Goal: Information Seeking & Learning: Find specific fact

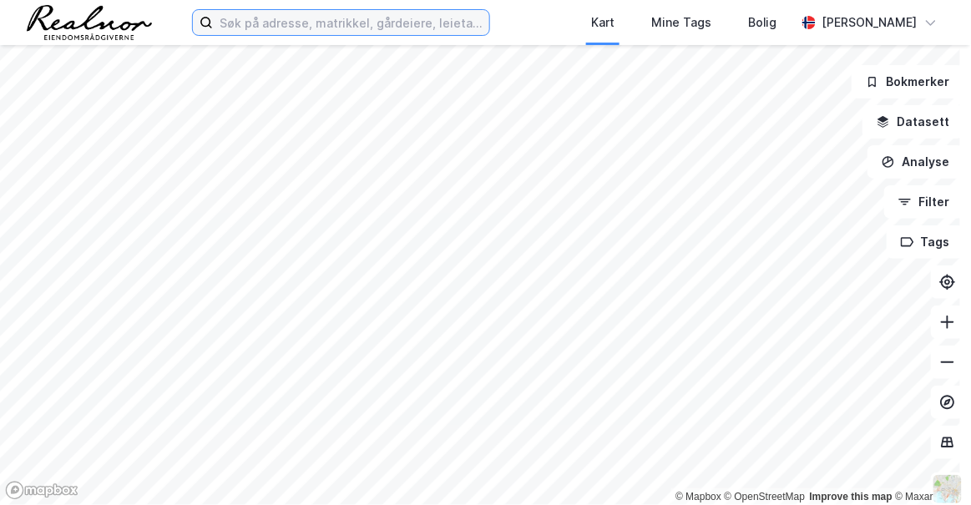
click at [249, 16] on input at bounding box center [351, 22] width 276 height 25
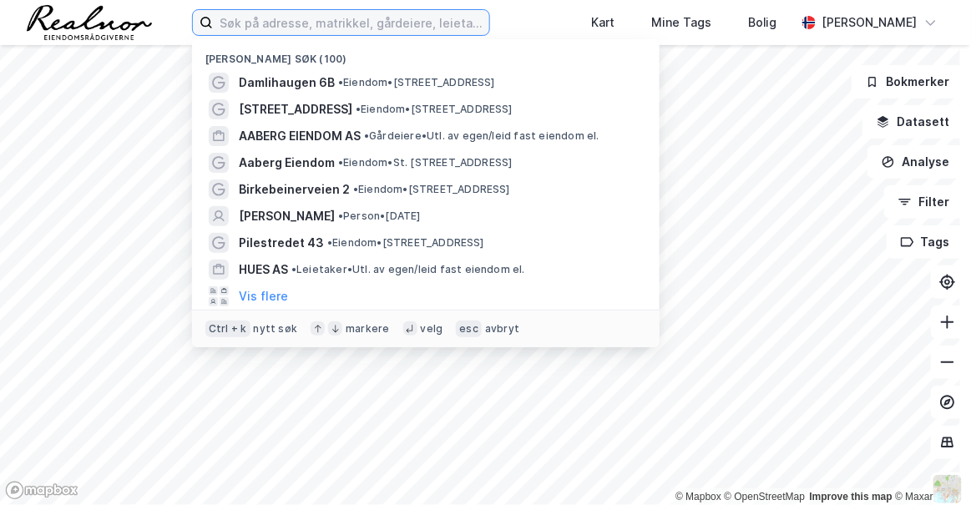
paste input "Tollbugata 87 AS"
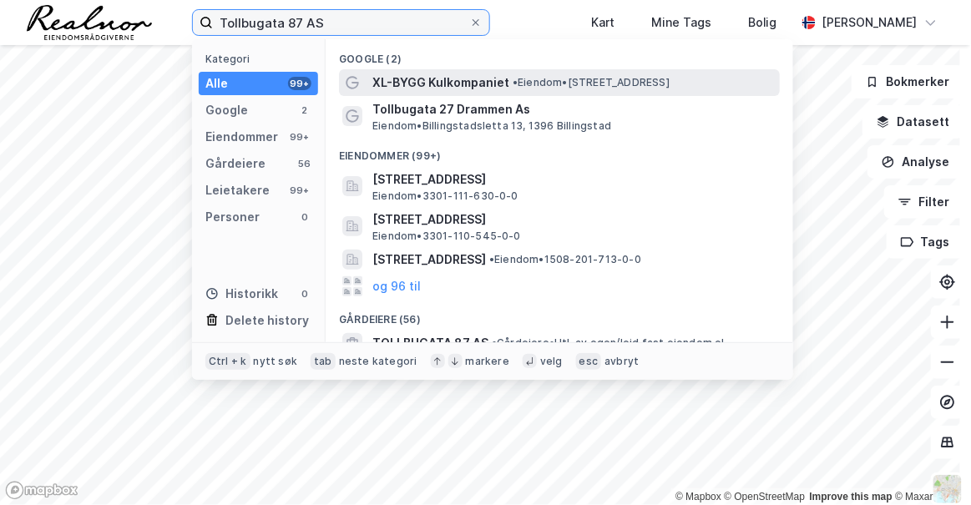
type input "Tollbugata 87 AS"
click at [520, 73] on div "XL-BYGG Kulkompaniet • Eiendom • [STREET_ADDRESS]" at bounding box center [574, 83] width 404 height 20
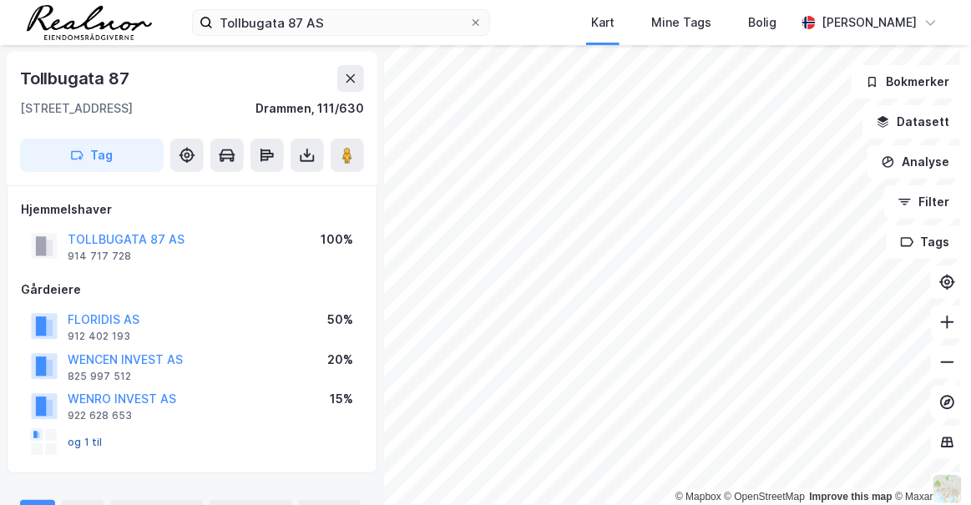
click at [0, 0] on button "og 1 til" at bounding box center [0, 0] width 0 height 0
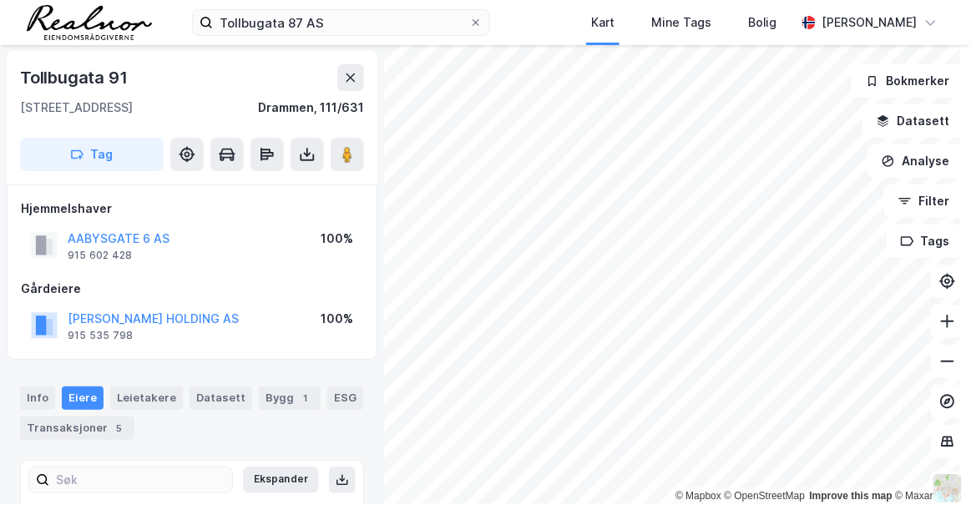
scroll to position [1, 0]
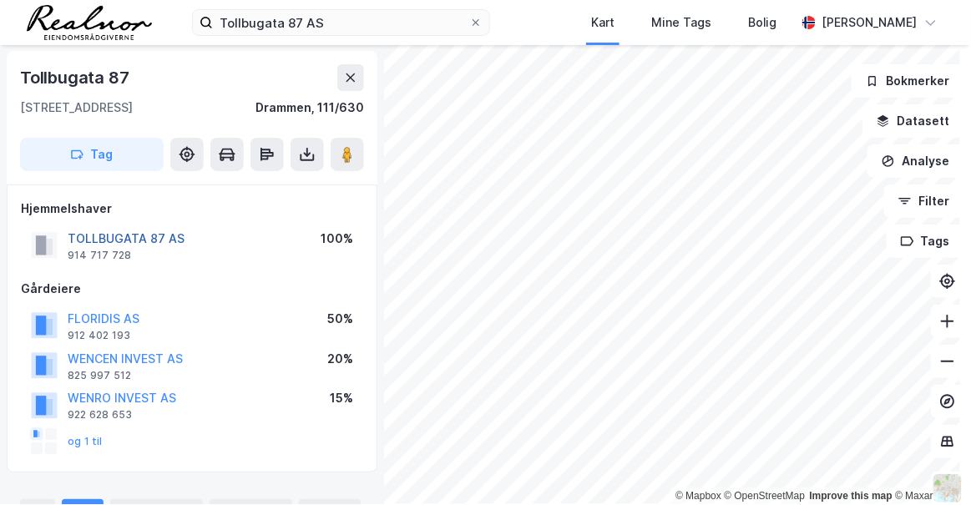
click at [0, 0] on button "TOLLBUGATA 87 AS" at bounding box center [0, 0] width 0 height 0
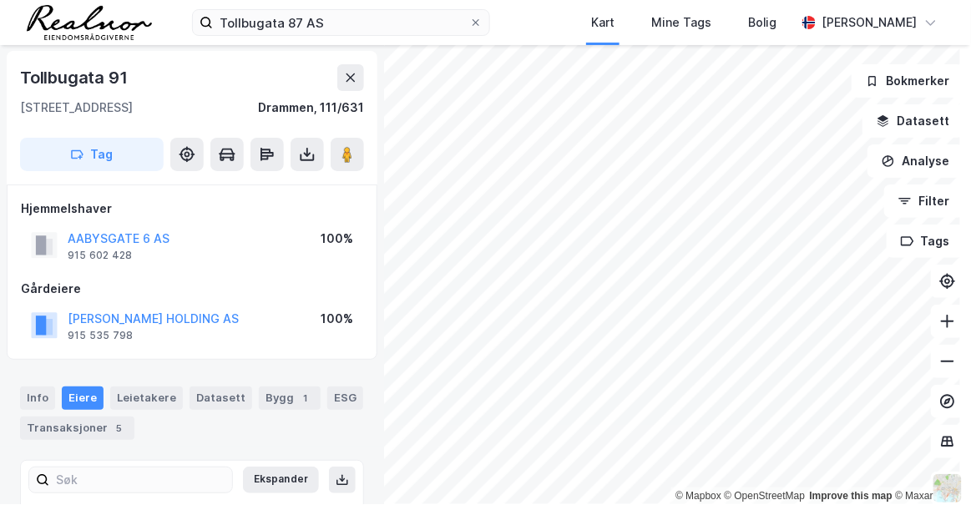
scroll to position [7, 0]
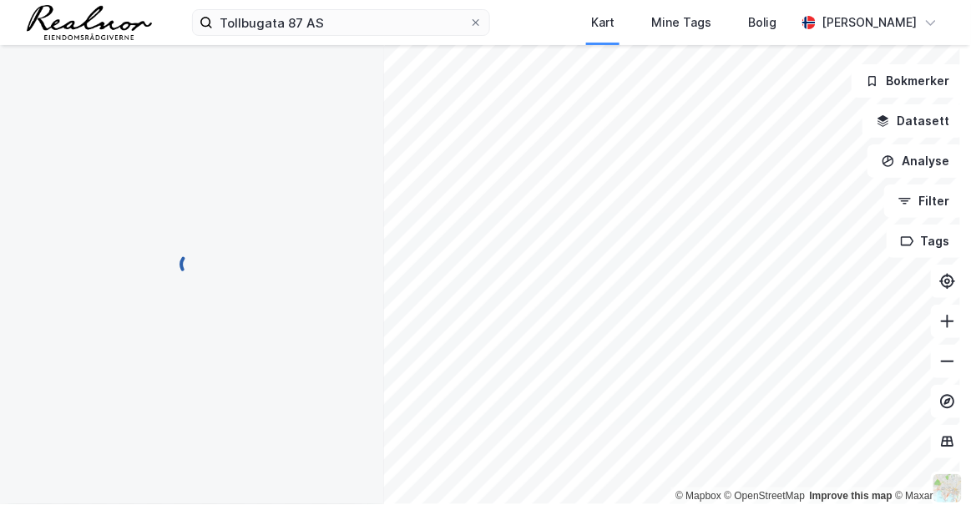
scroll to position [7, 0]
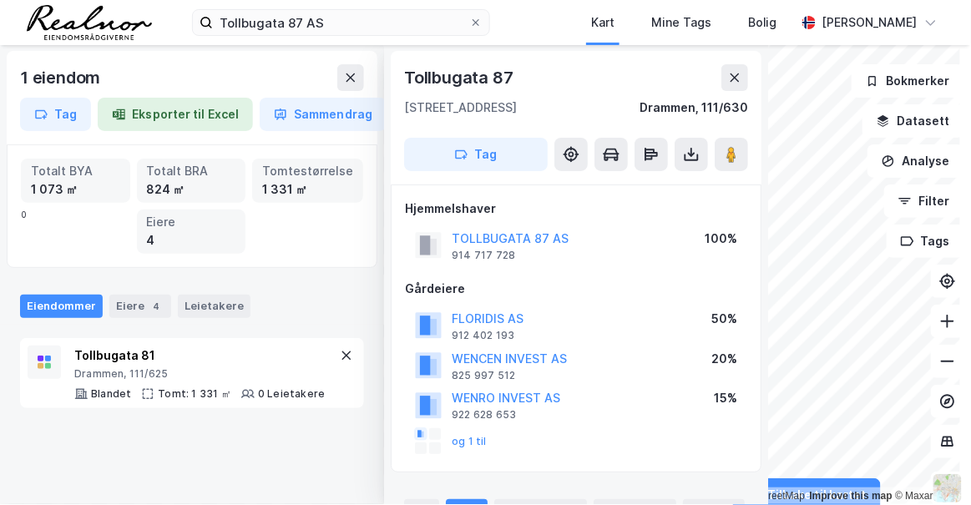
scroll to position [7, 0]
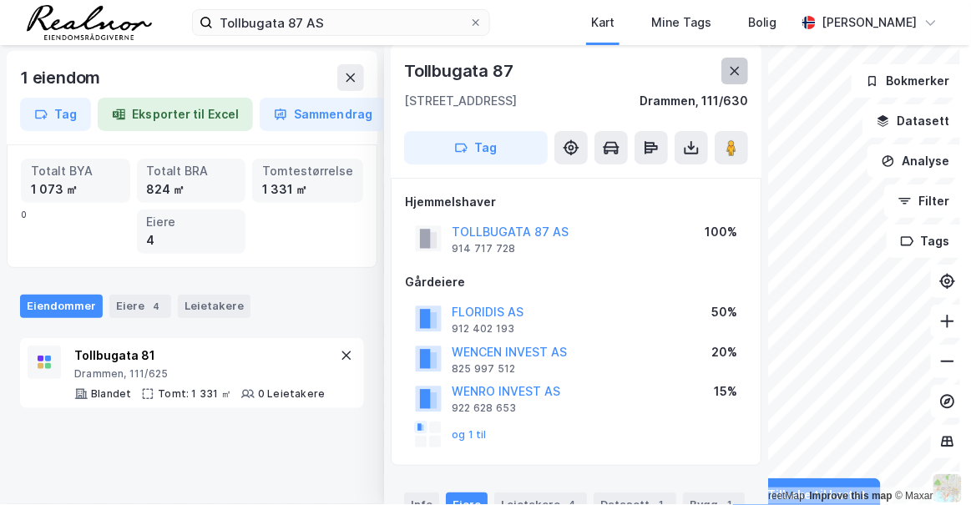
click at [731, 73] on icon at bounding box center [734, 70] width 13 height 13
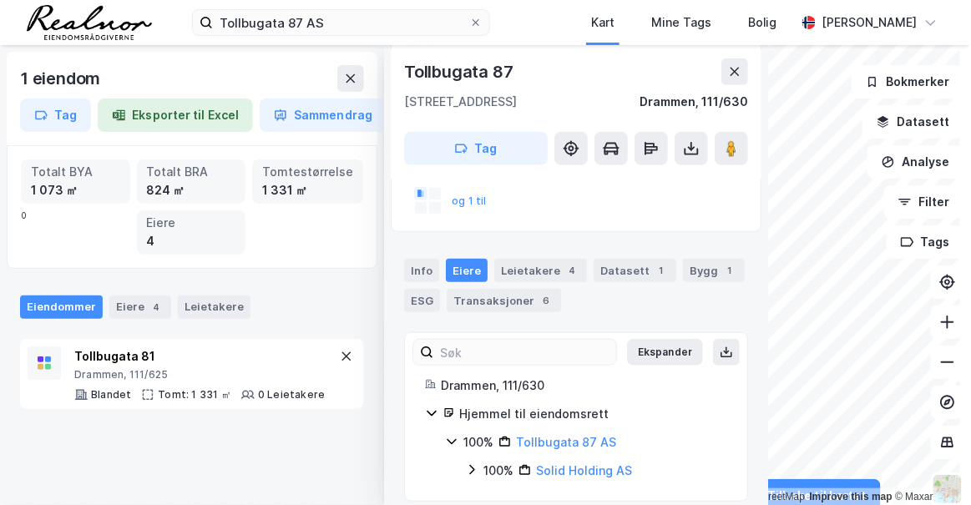
scroll to position [250, 0]
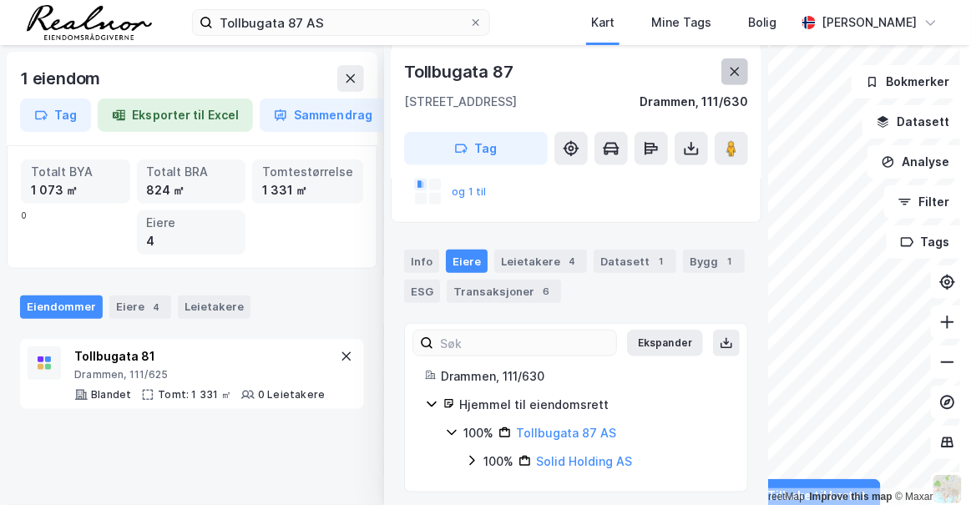
click at [728, 73] on icon at bounding box center [734, 71] width 13 height 13
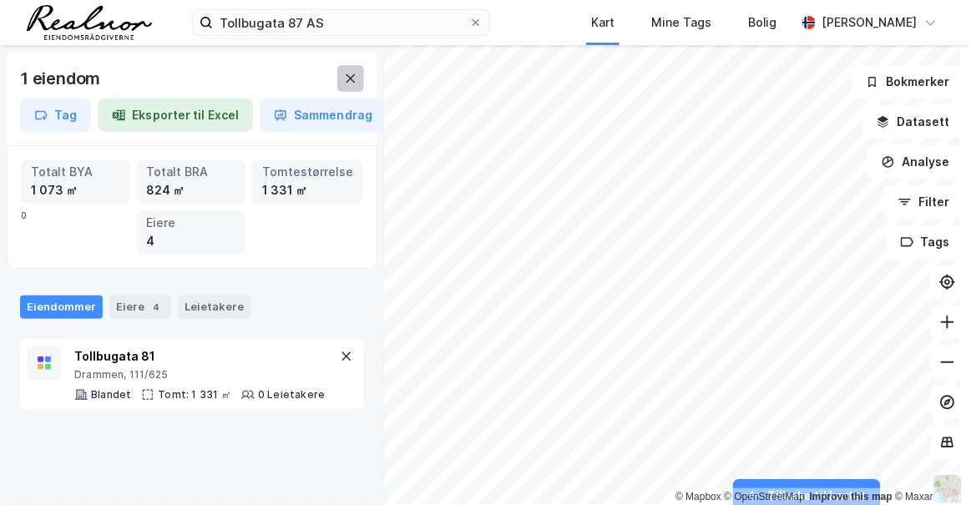
click at [348, 76] on icon at bounding box center [350, 78] width 9 height 8
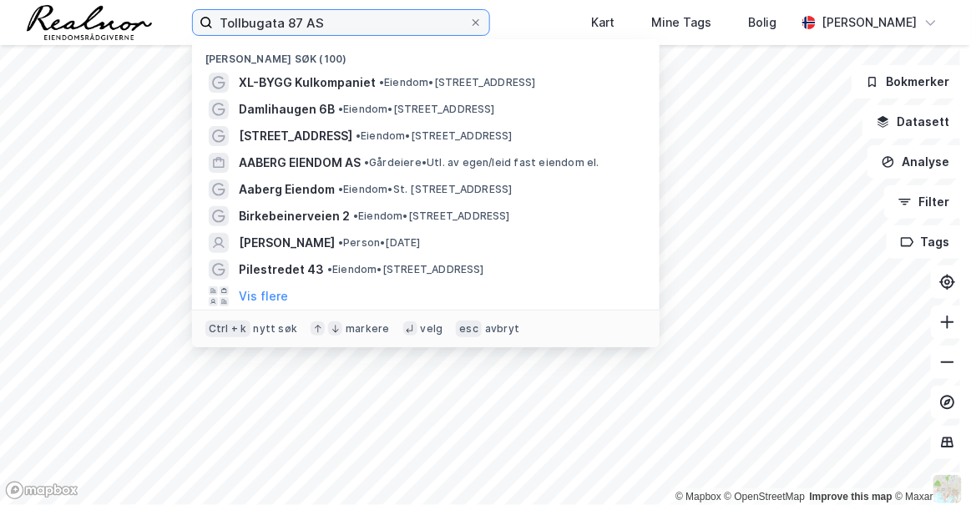
click at [378, 30] on input "Tollbugata 87 AS" at bounding box center [341, 22] width 256 height 25
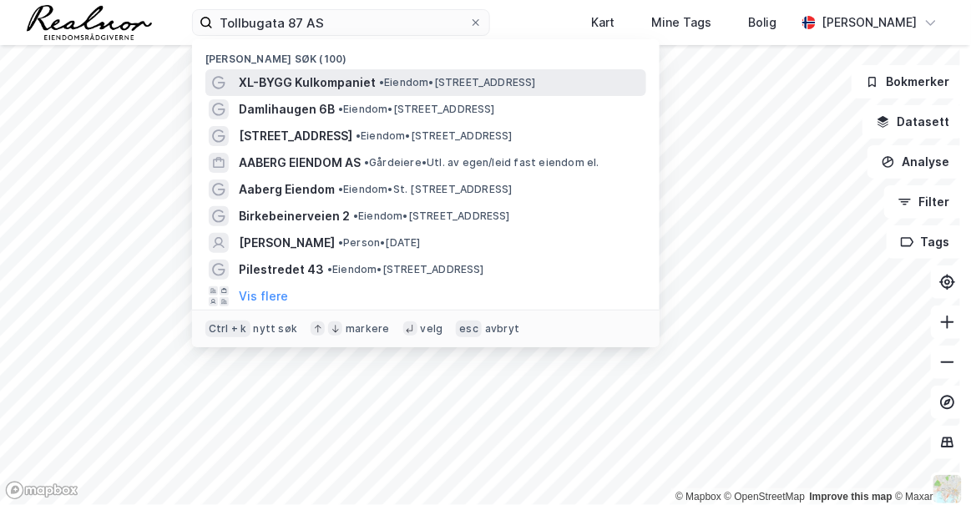
click at [333, 76] on span "XL-BYGG Kulkompaniet" at bounding box center [307, 83] width 137 height 20
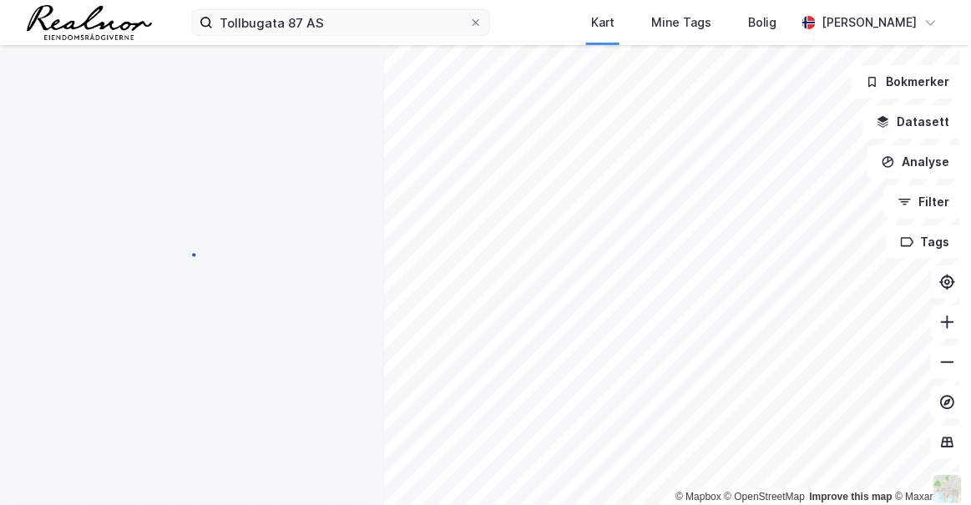
scroll to position [250, 0]
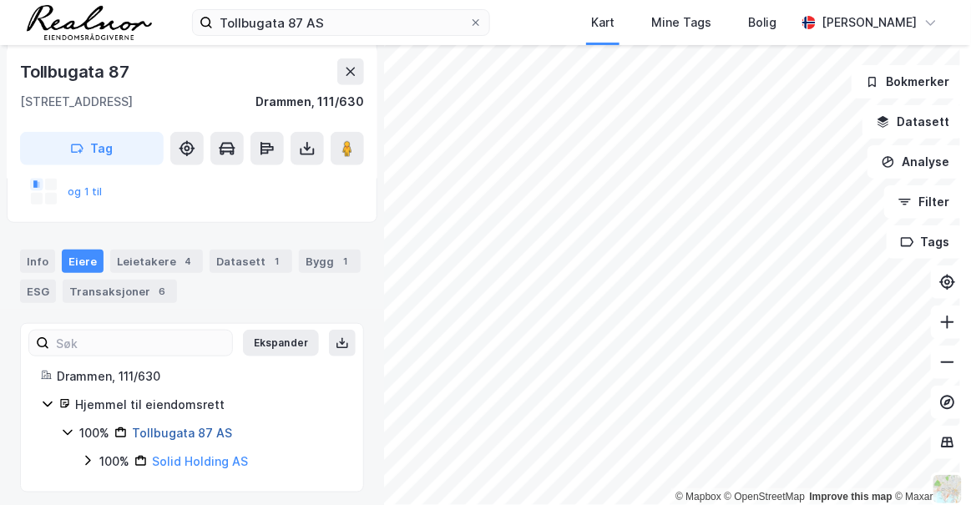
click at [185, 427] on link "Tollbugata 87 AS" at bounding box center [182, 433] width 100 height 14
